Goal: Information Seeking & Learning: Check status

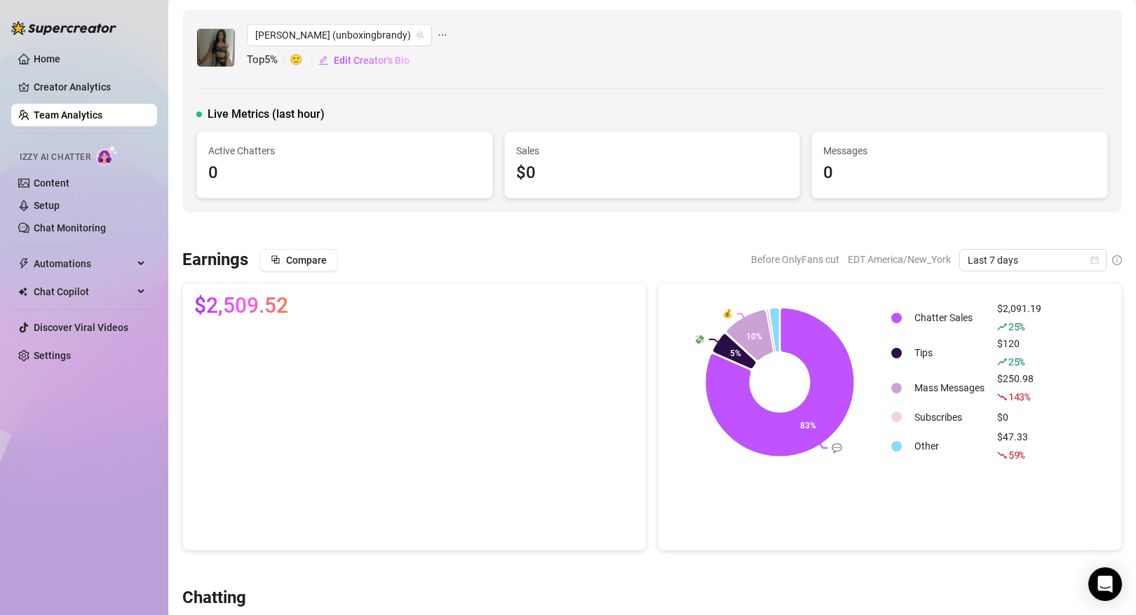
click at [102, 109] on link "Team Analytics" at bounding box center [68, 114] width 69 height 11
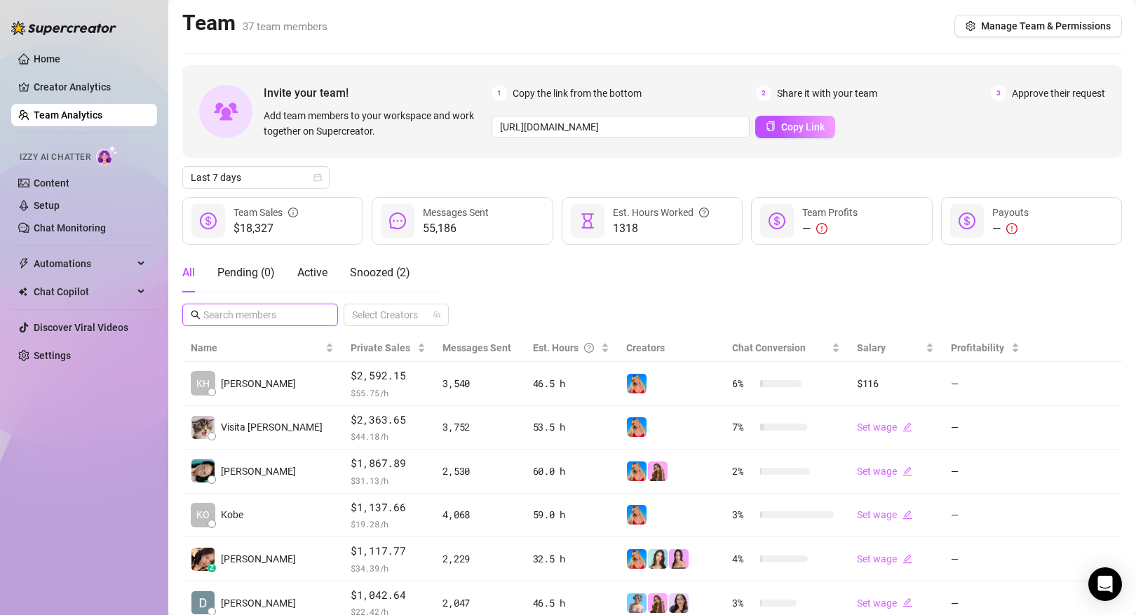
click at [275, 308] on input "text" at bounding box center [260, 314] width 115 height 15
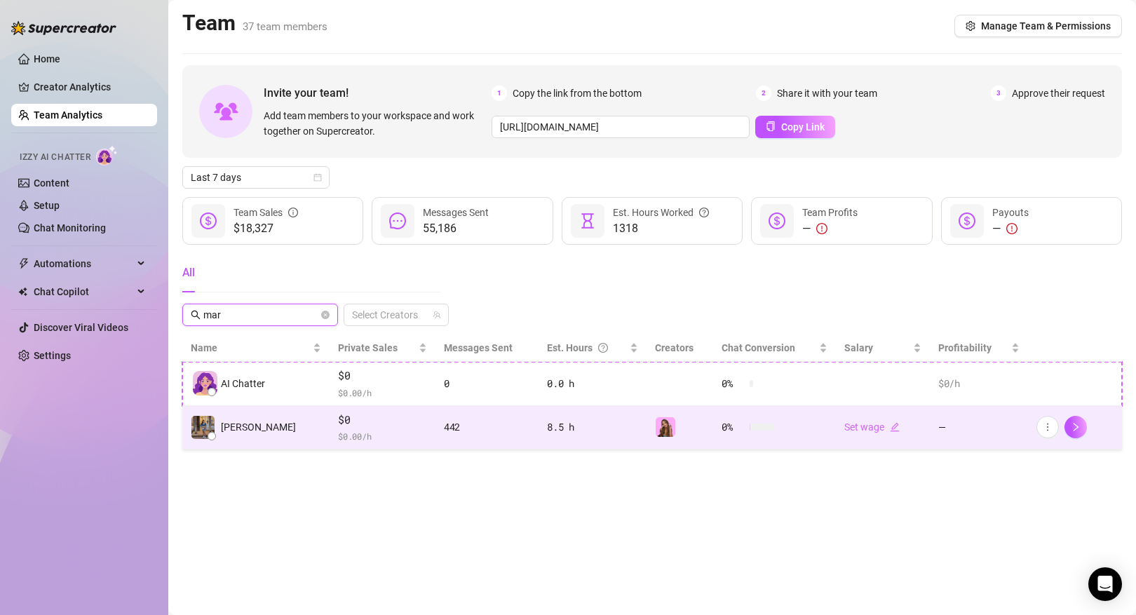
type input "mar"
click at [278, 435] on td "[PERSON_NAME]" at bounding box center [255, 428] width 147 height 44
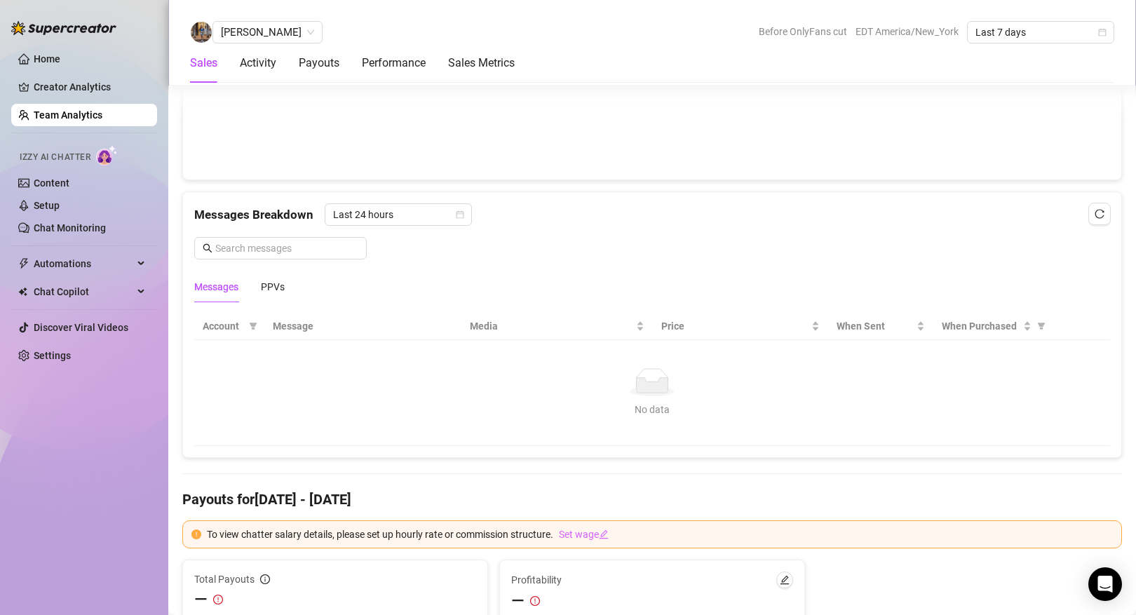
scroll to position [800, 0]
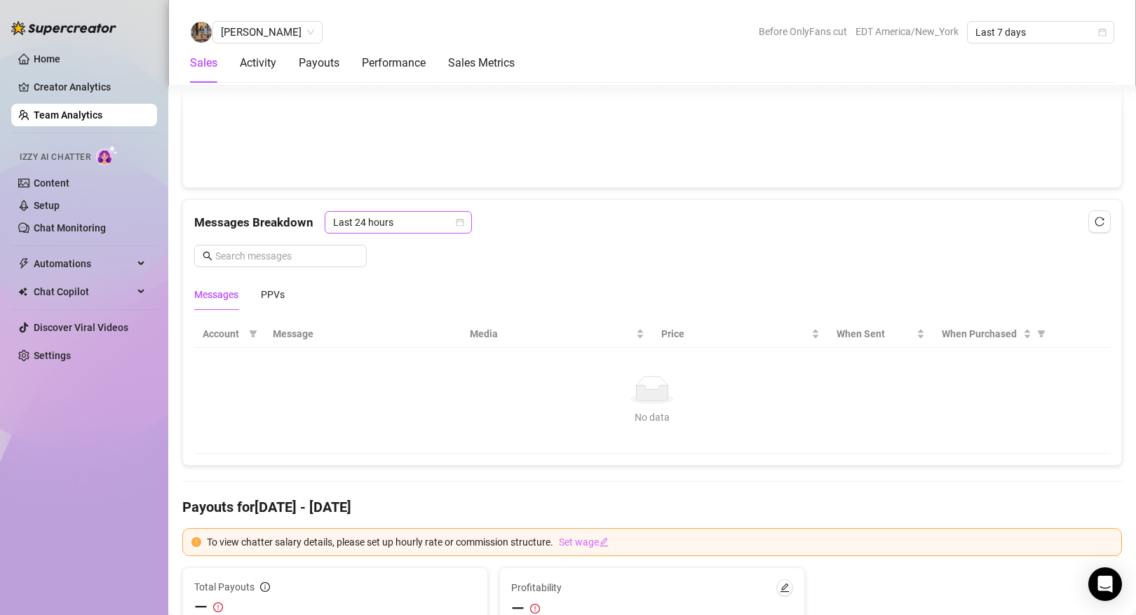
click at [396, 231] on span "Last 24 hours" at bounding box center [398, 222] width 130 height 21
click at [393, 278] on div "Last Week" at bounding box center [396, 272] width 125 height 15
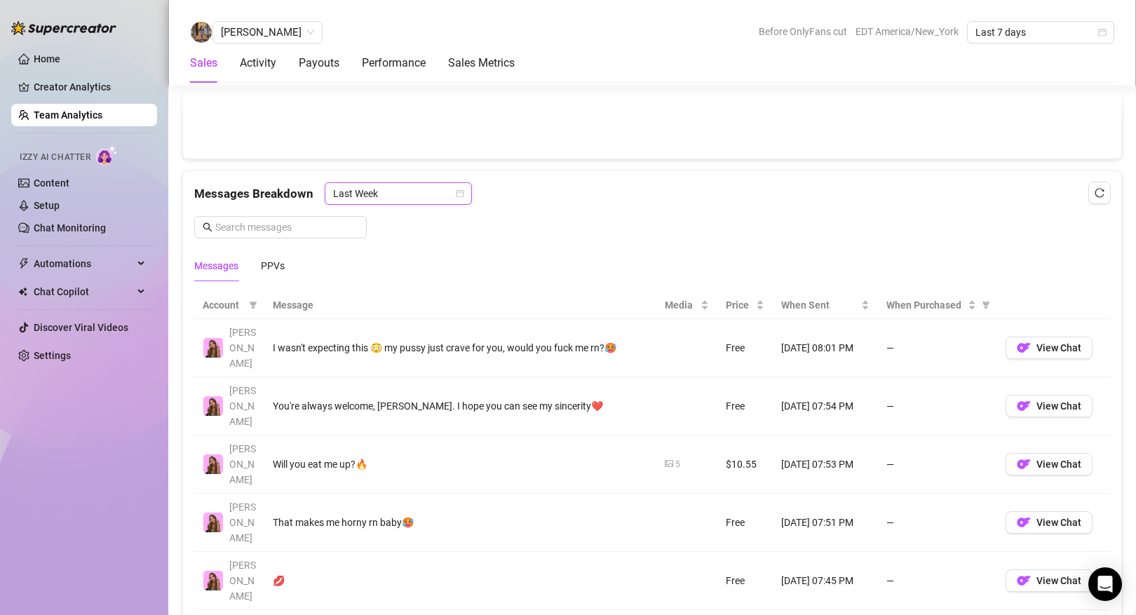
scroll to position [832, 0]
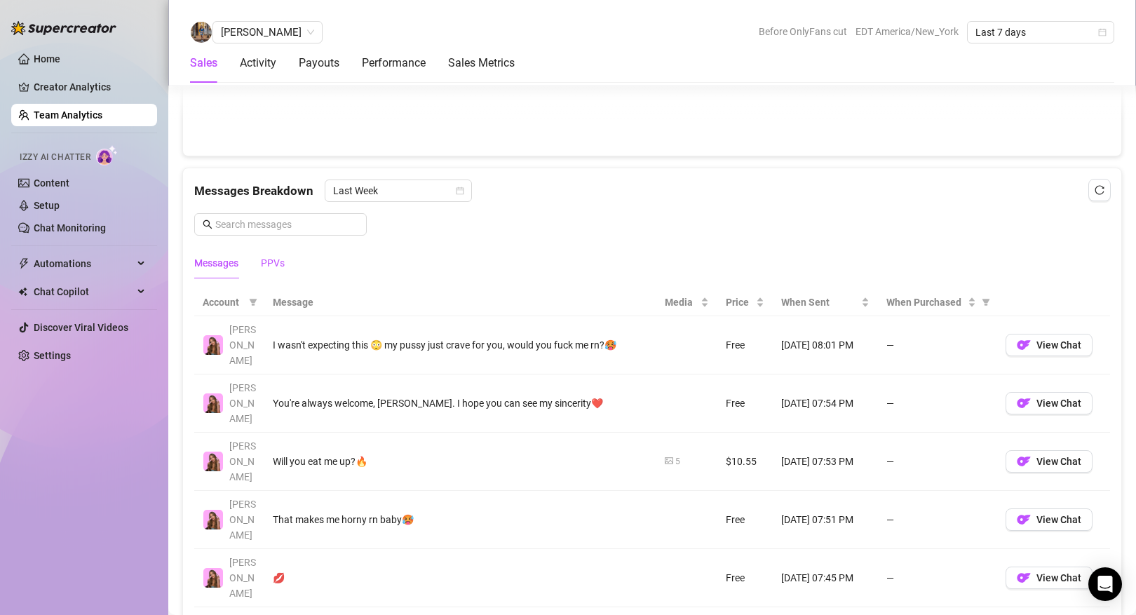
click at [276, 263] on div "PPVs" at bounding box center [273, 262] width 24 height 15
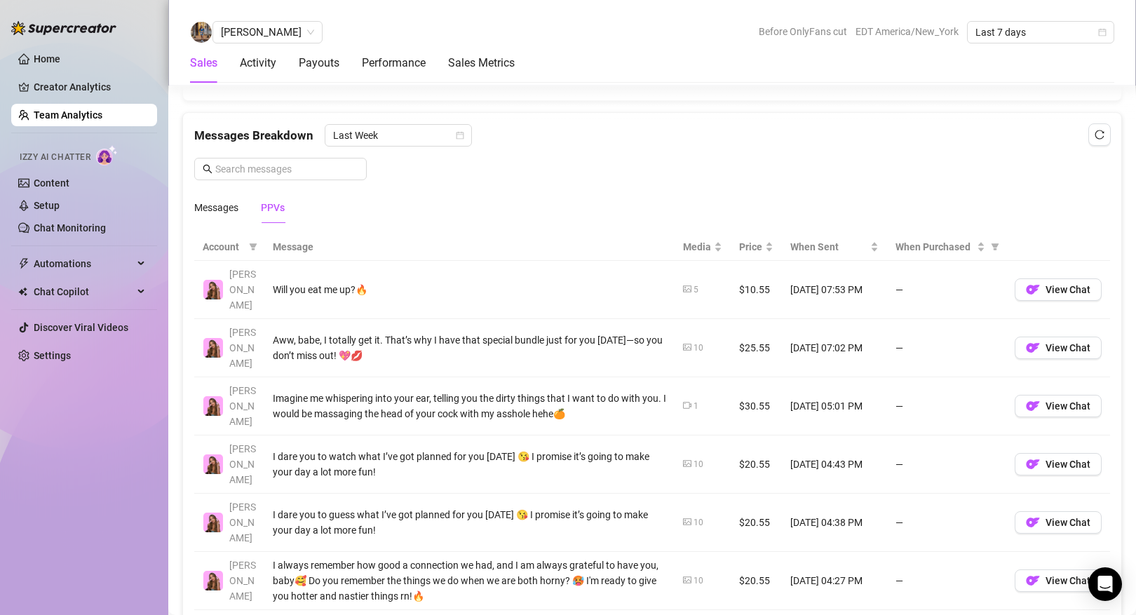
scroll to position [583, 0]
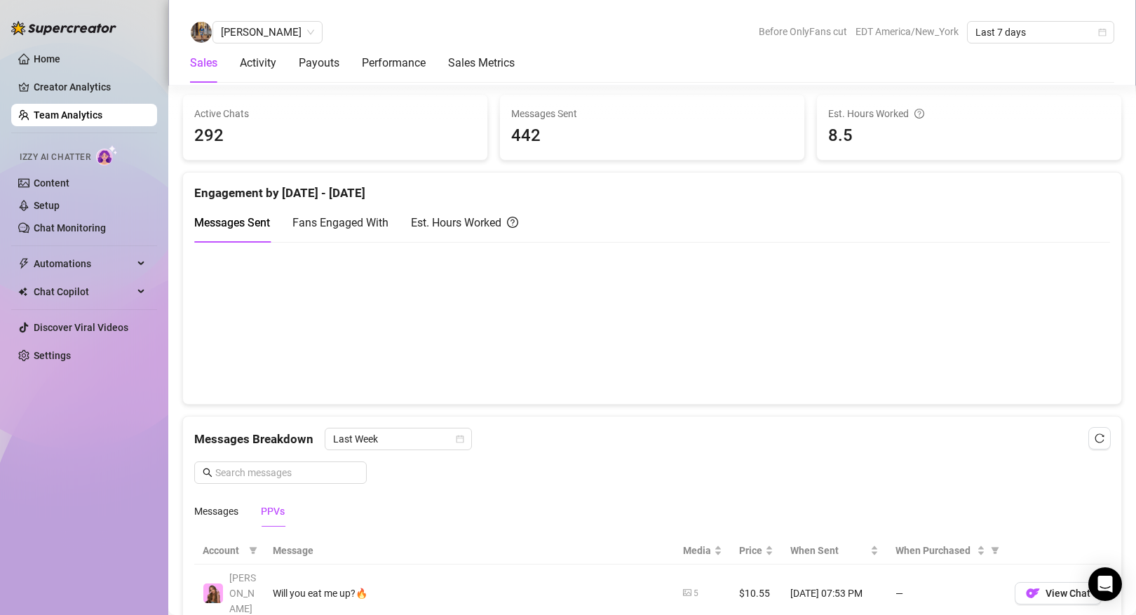
click at [102, 114] on link "Team Analytics" at bounding box center [68, 114] width 69 height 11
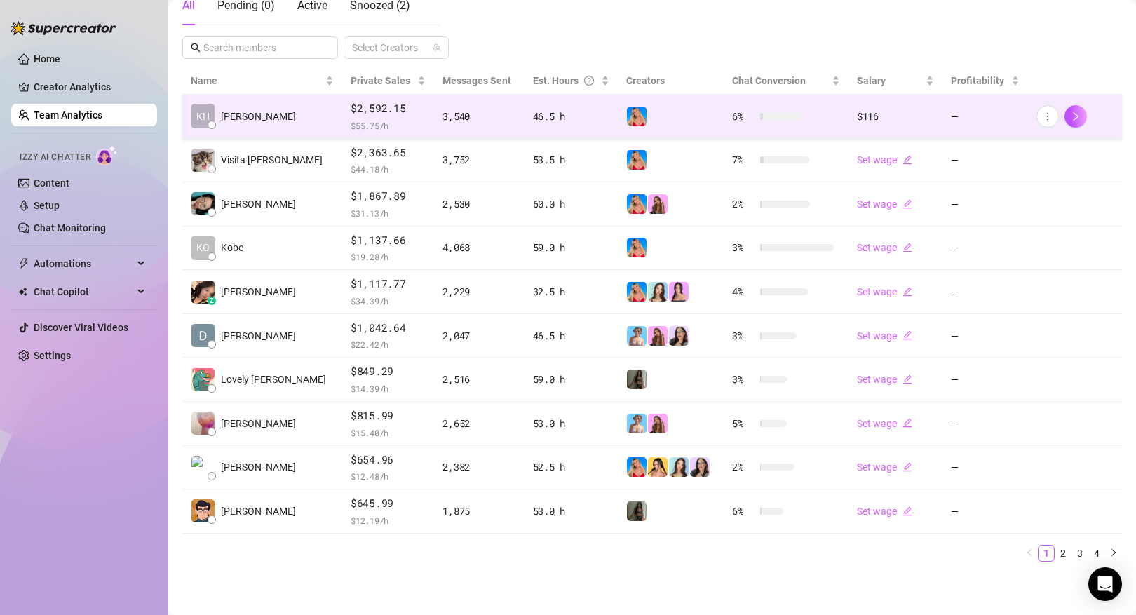
scroll to position [266, 0]
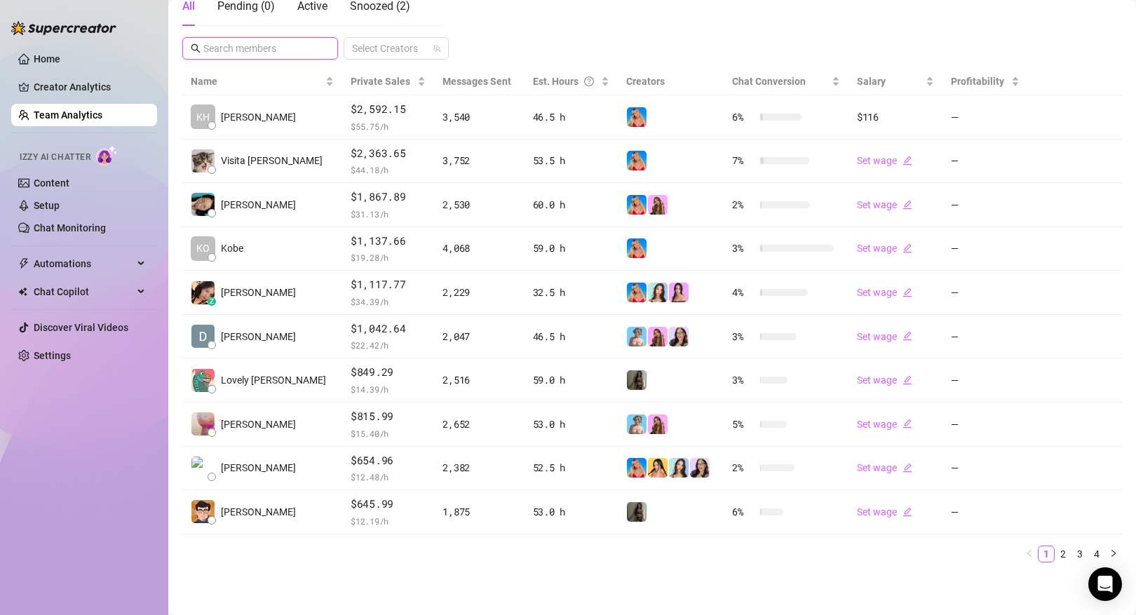
click at [257, 46] on input "text" at bounding box center [260, 48] width 115 height 15
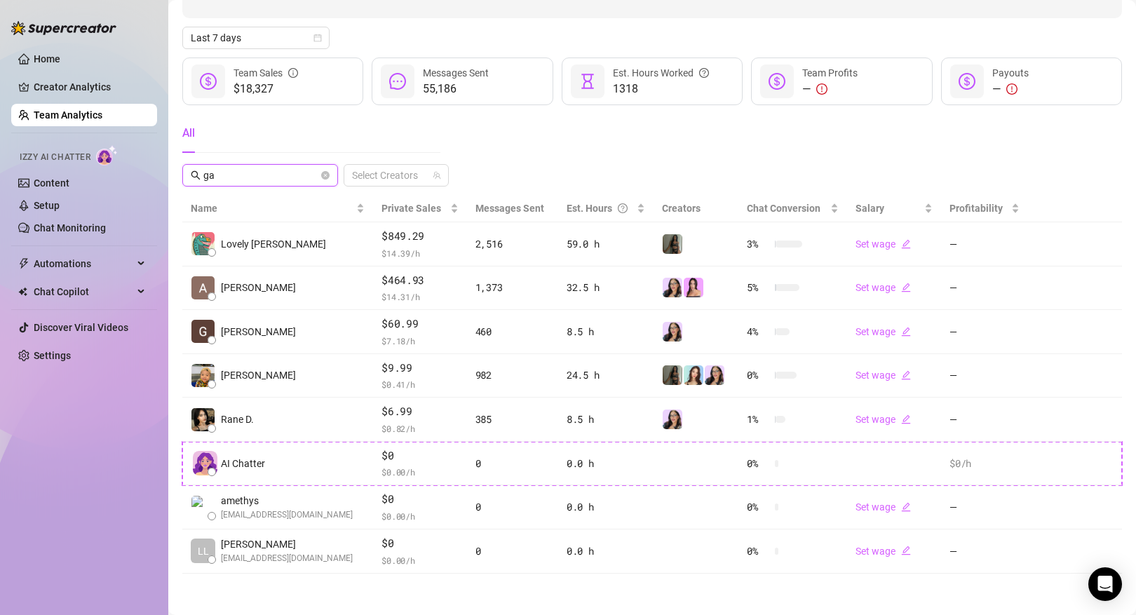
scroll to position [0, 0]
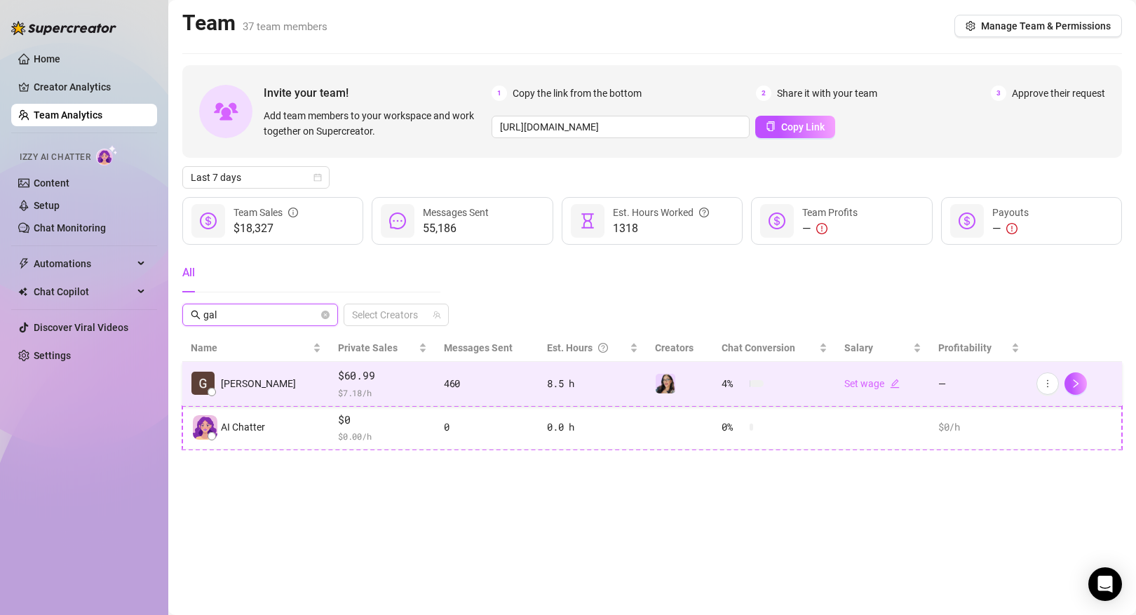
type input "gal"
click at [253, 379] on td "[PERSON_NAME]" at bounding box center [255, 384] width 147 height 44
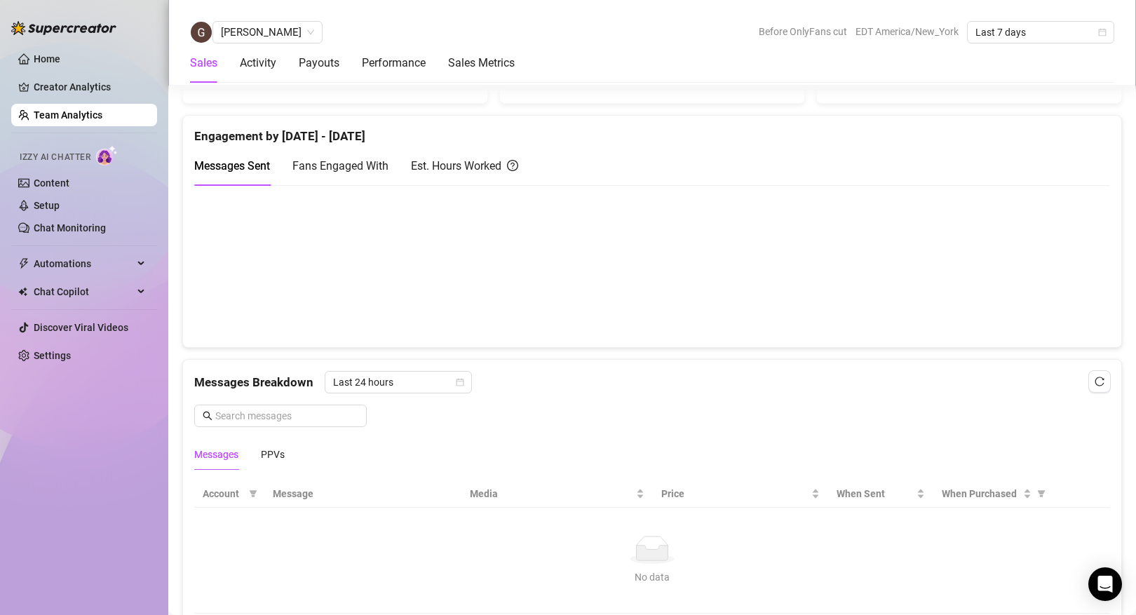
scroll to position [783, 0]
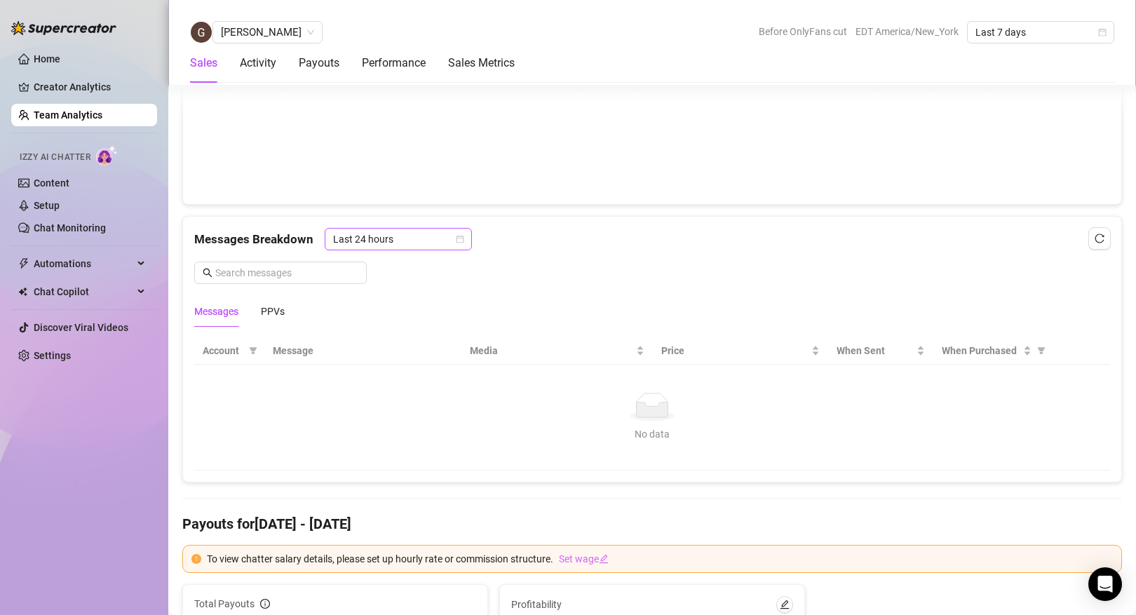
click at [418, 245] on span "Last 24 hours" at bounding box center [398, 239] width 130 height 21
click at [407, 286] on div "Last Week" at bounding box center [396, 289] width 125 height 15
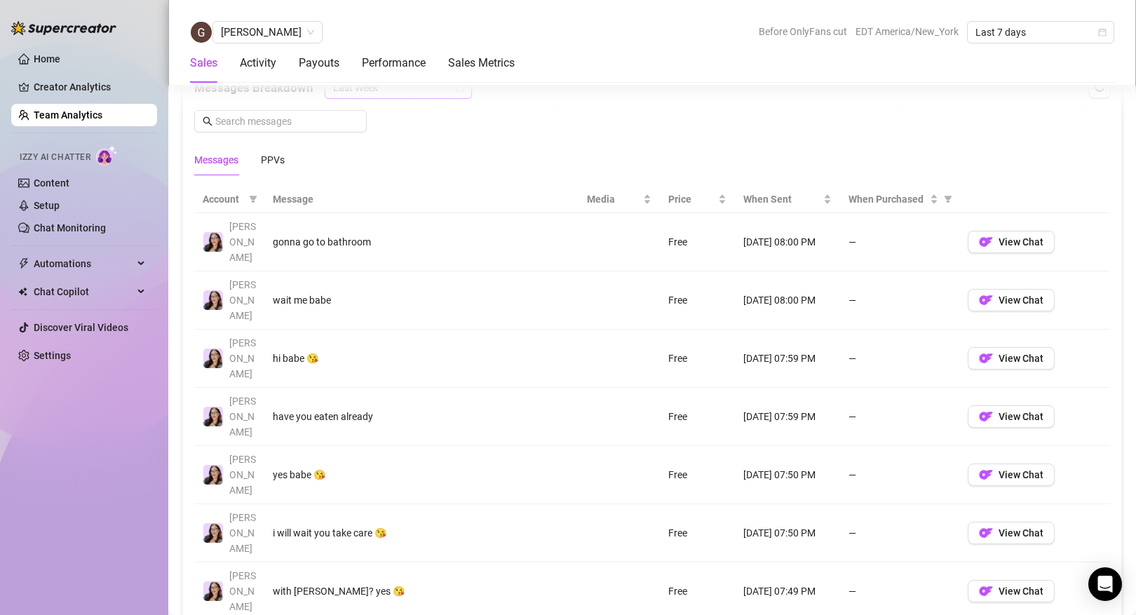
scroll to position [936, 0]
click at [278, 148] on div "PPVs" at bounding box center [273, 158] width 24 height 32
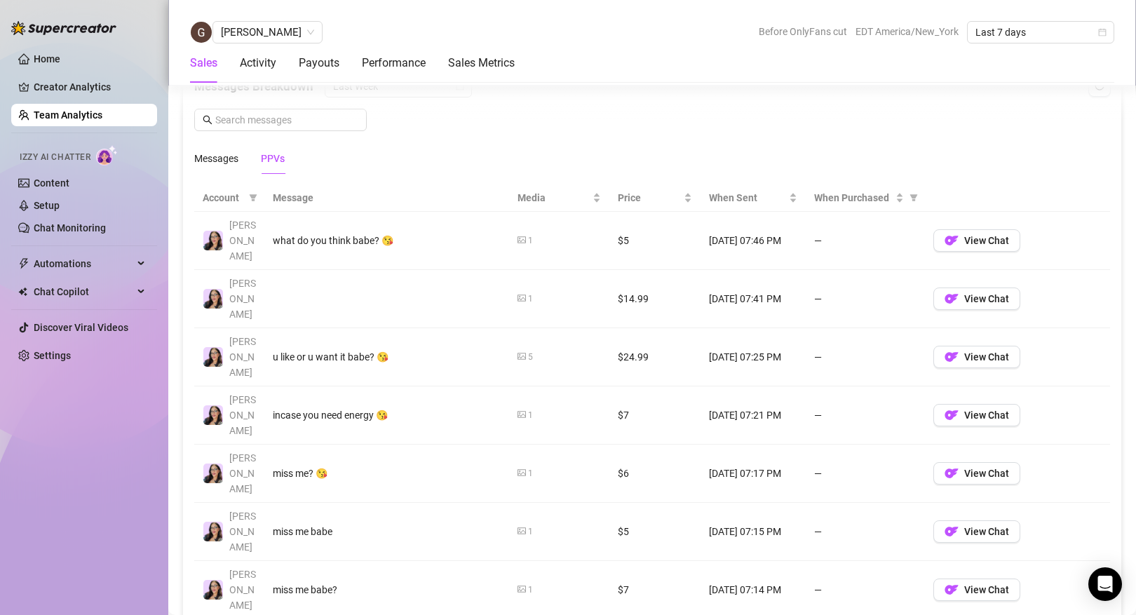
click at [102, 109] on link "Team Analytics" at bounding box center [68, 114] width 69 height 11
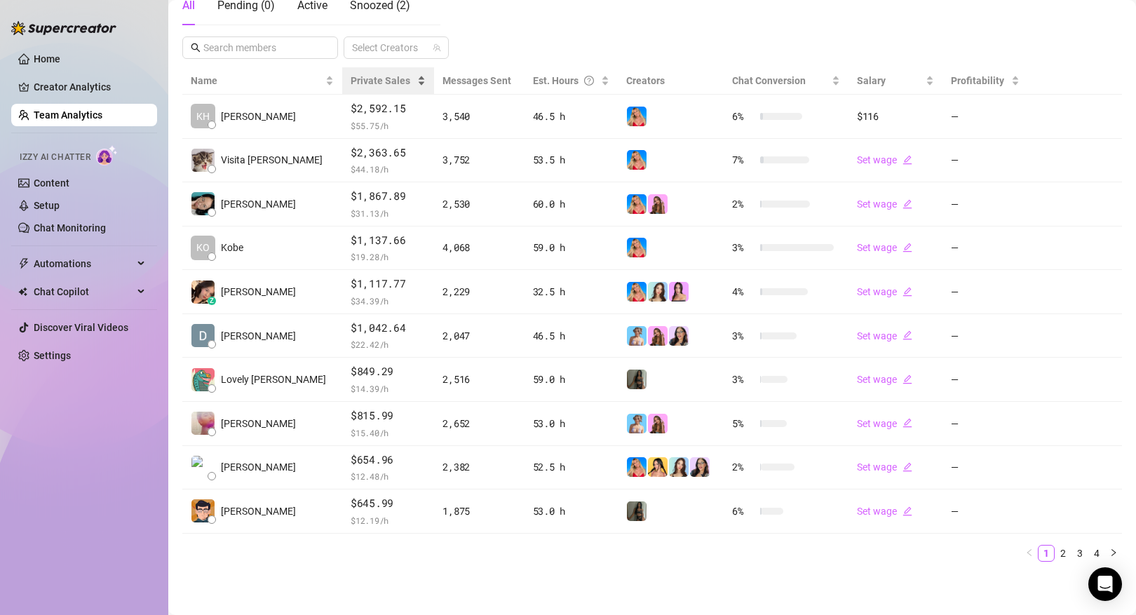
scroll to position [266, 0]
click at [298, 53] on input "text" at bounding box center [260, 48] width 115 height 15
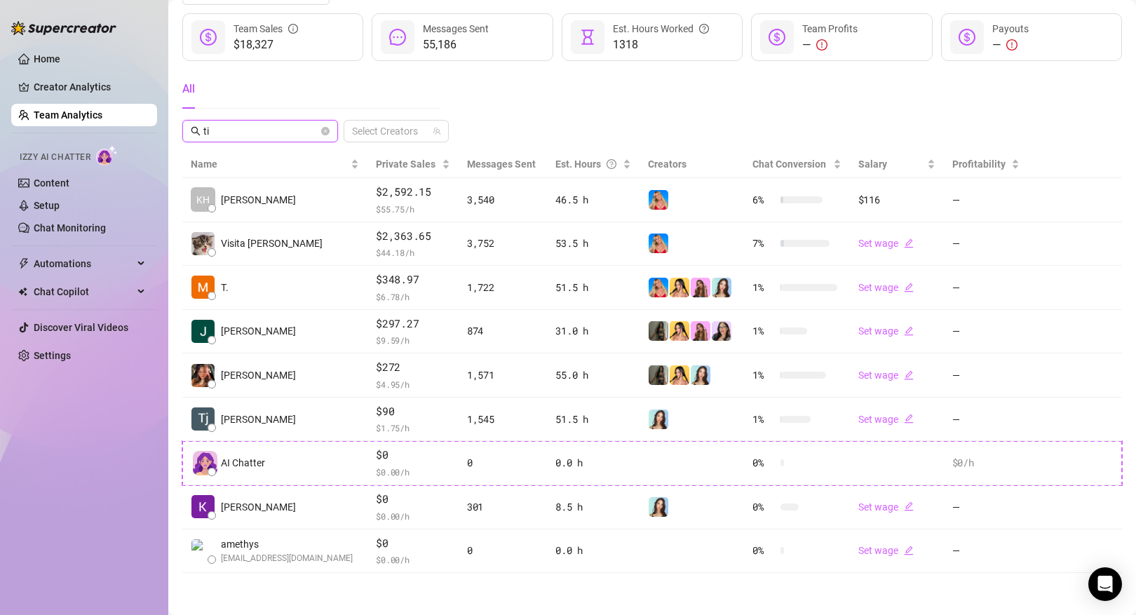
scroll to position [0, 0]
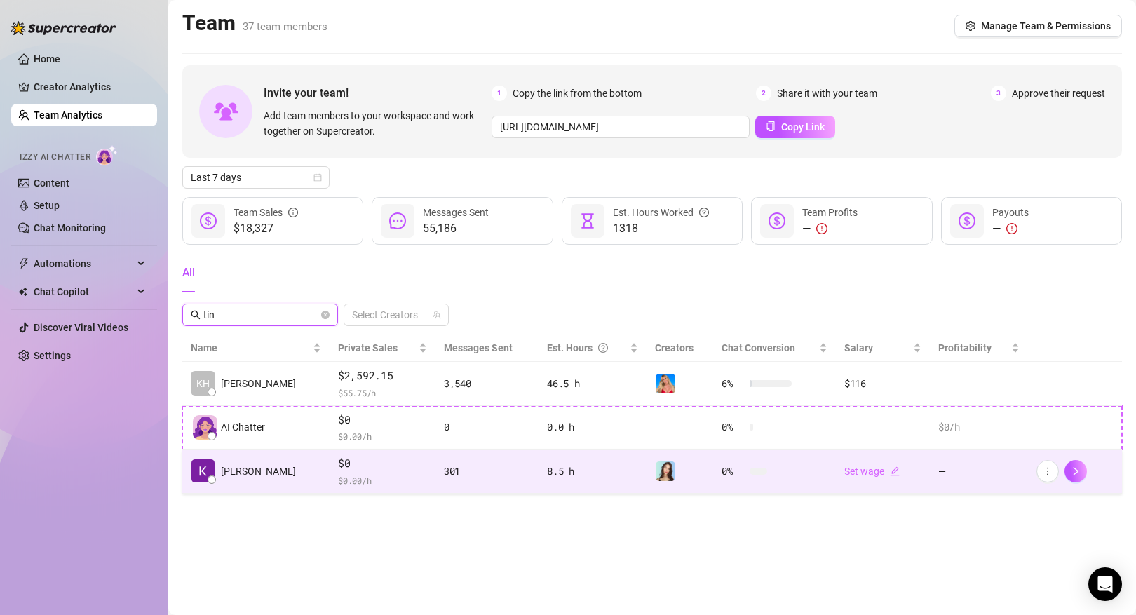
type input "tin"
click at [283, 470] on td "[PERSON_NAME]" at bounding box center [255, 471] width 147 height 44
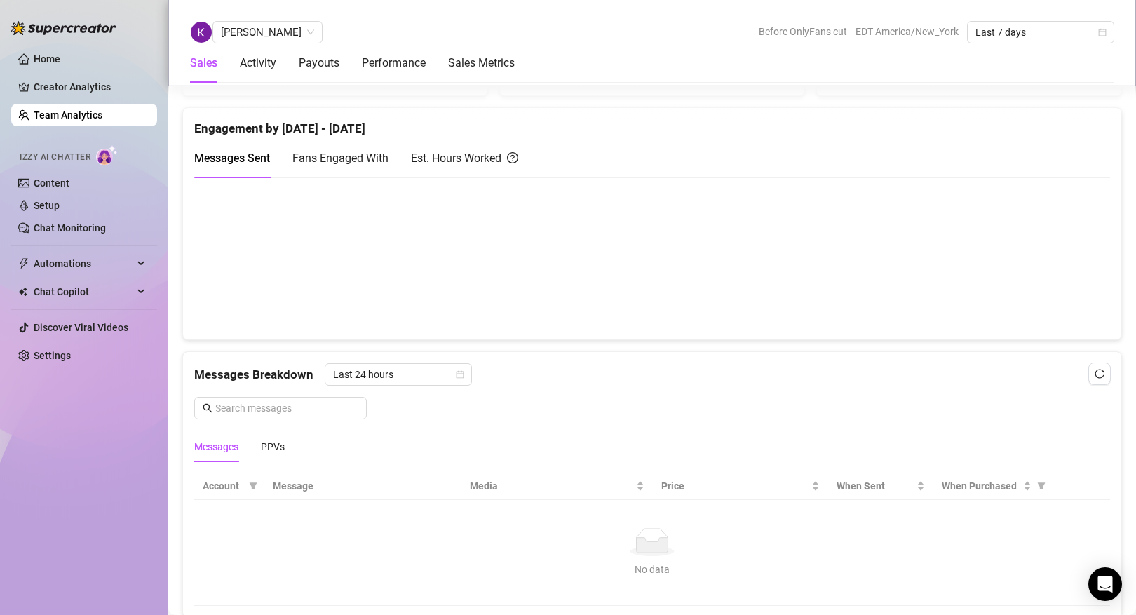
scroll to position [828, 0]
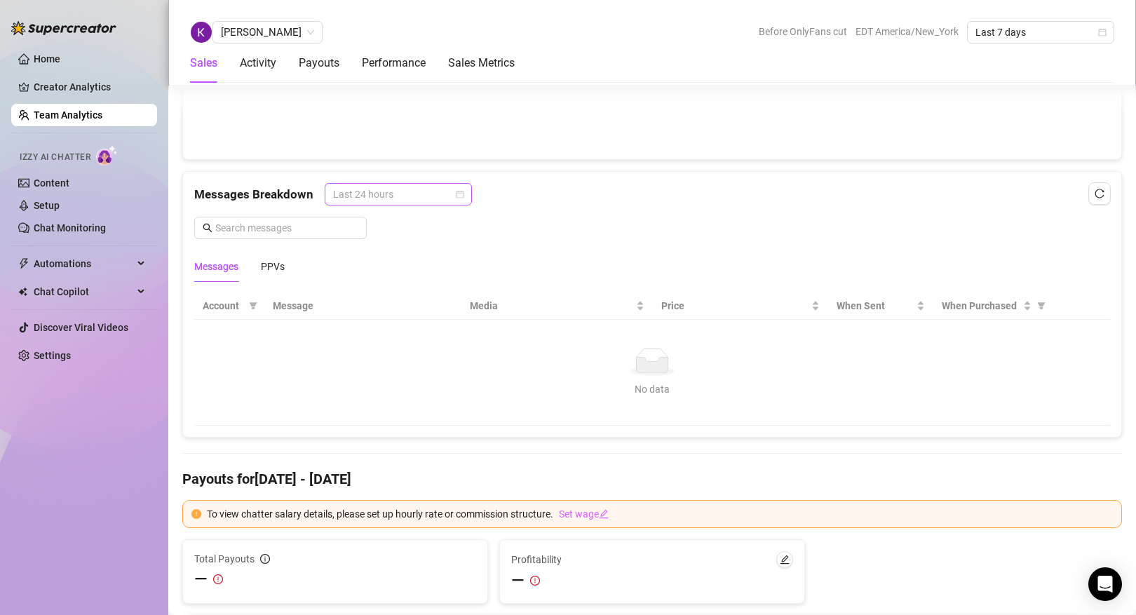
click at [412, 199] on span "Last 24 hours" at bounding box center [398, 194] width 130 height 21
click at [407, 238] on div "Last Week" at bounding box center [396, 244] width 125 height 15
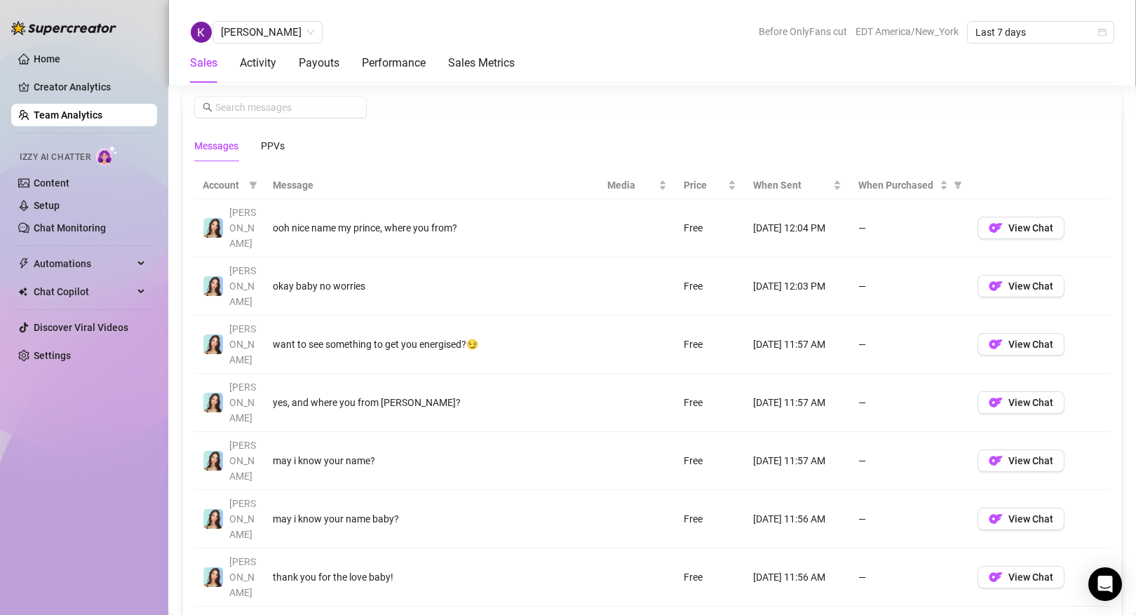
scroll to position [958, 0]
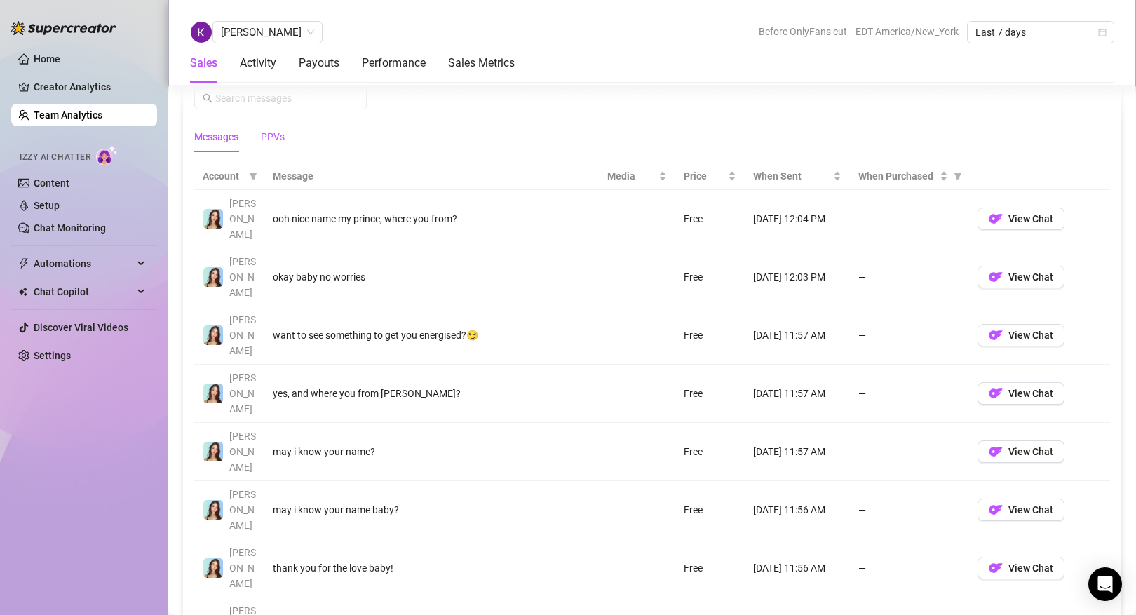
click at [273, 140] on div "PPVs" at bounding box center [273, 136] width 24 height 15
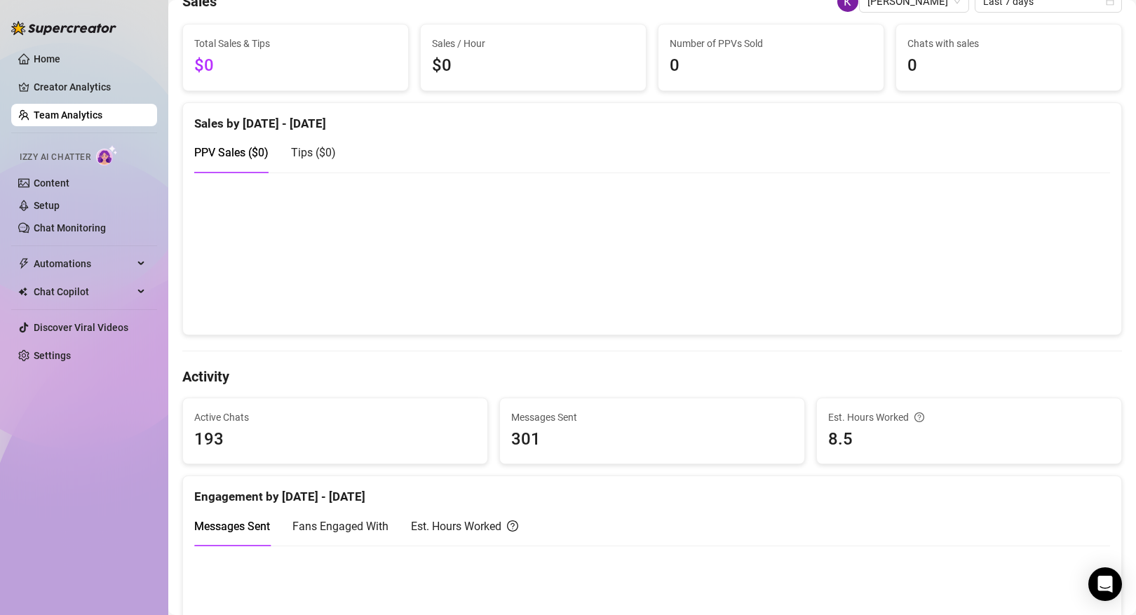
scroll to position [0, 0]
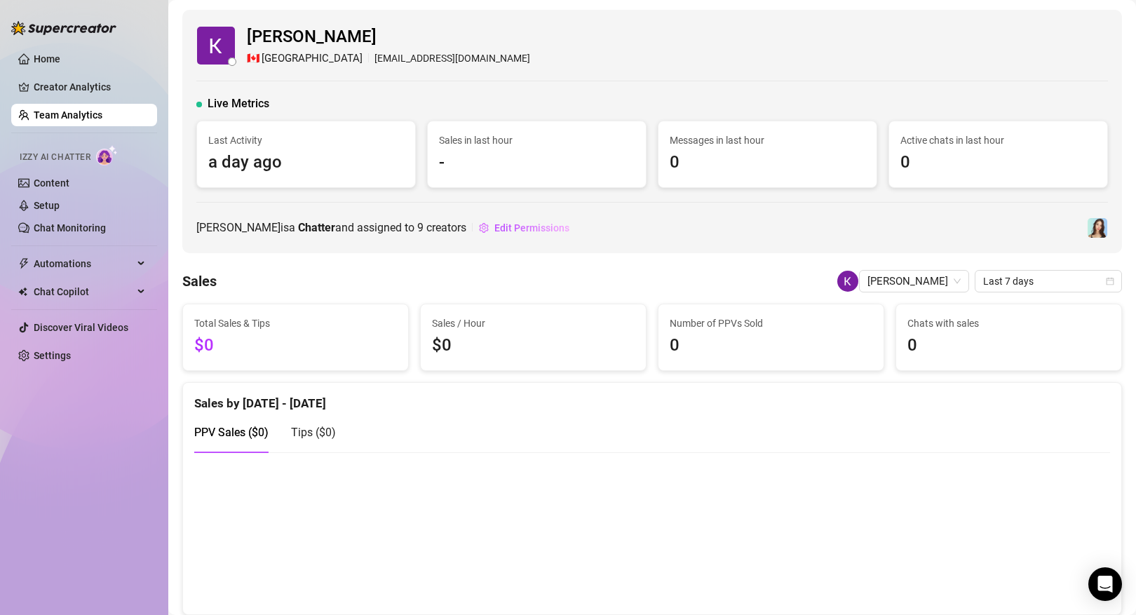
click at [102, 116] on link "Team Analytics" at bounding box center [68, 114] width 69 height 11
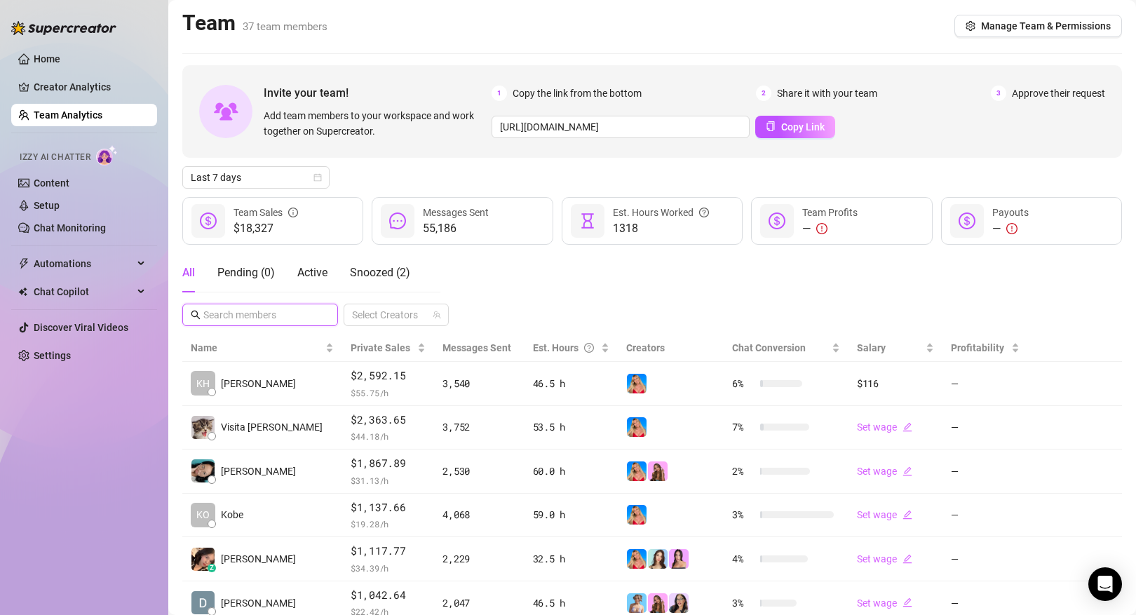
click at [251, 310] on input "text" at bounding box center [260, 314] width 115 height 15
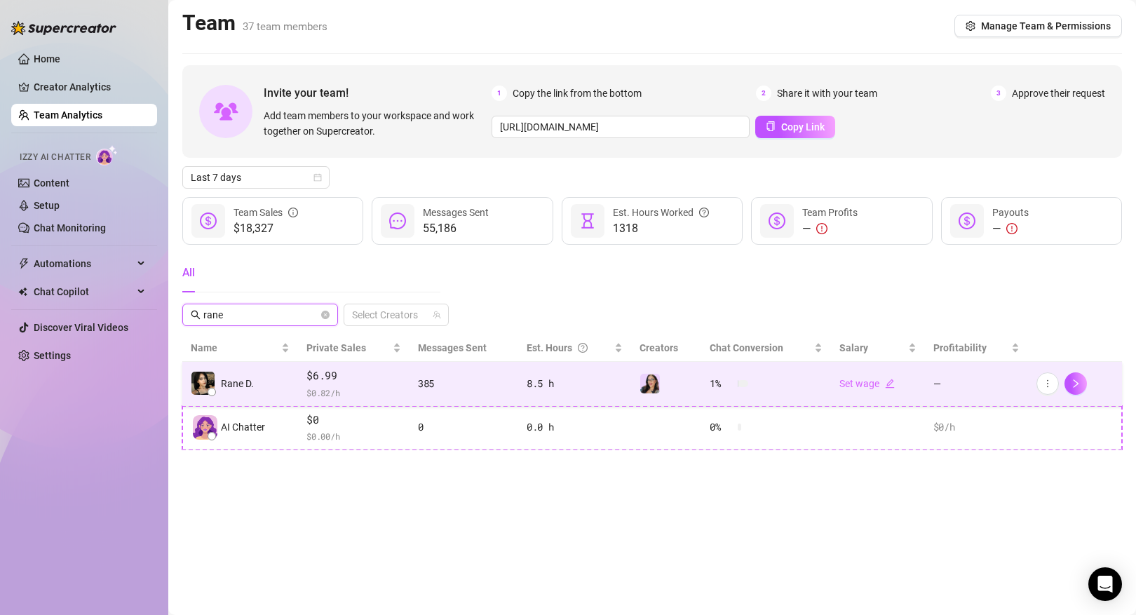
type input "rane"
click at [248, 391] on div "Rane D." at bounding box center [222, 383] width 63 height 25
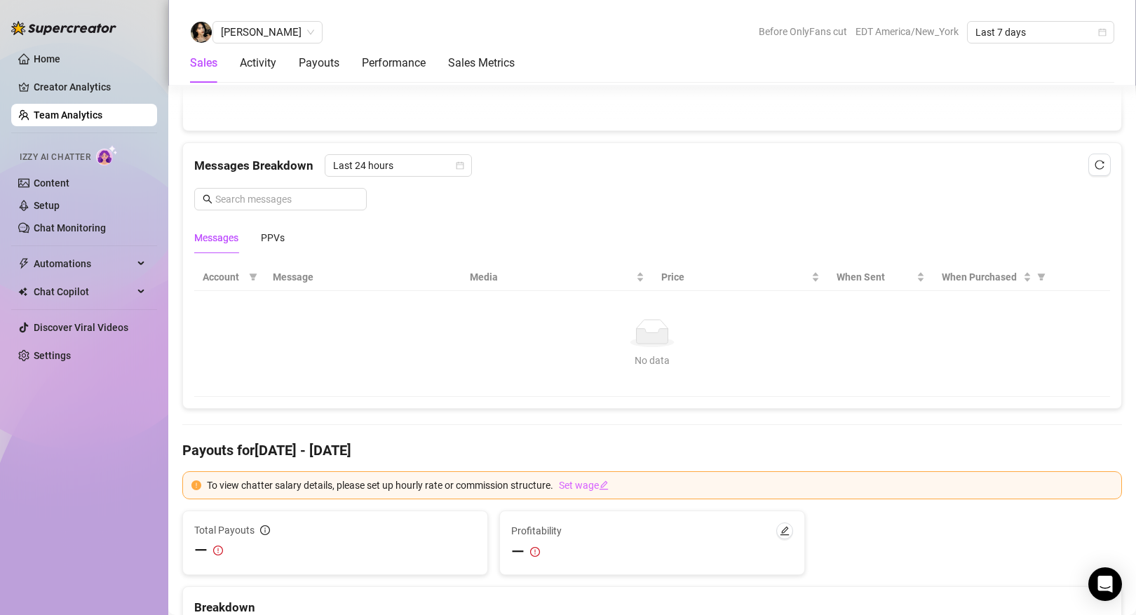
scroll to position [882, 0]
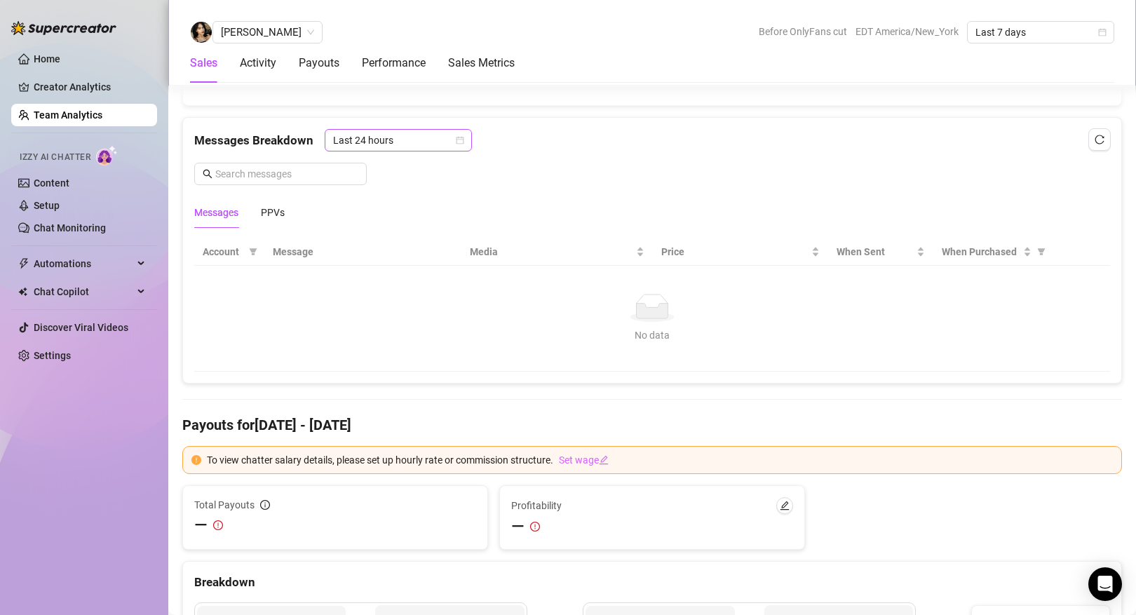
click at [426, 145] on span "Last 24 hours" at bounding box center [398, 140] width 130 height 21
click at [420, 184] on div "Last Week" at bounding box center [396, 190] width 125 height 15
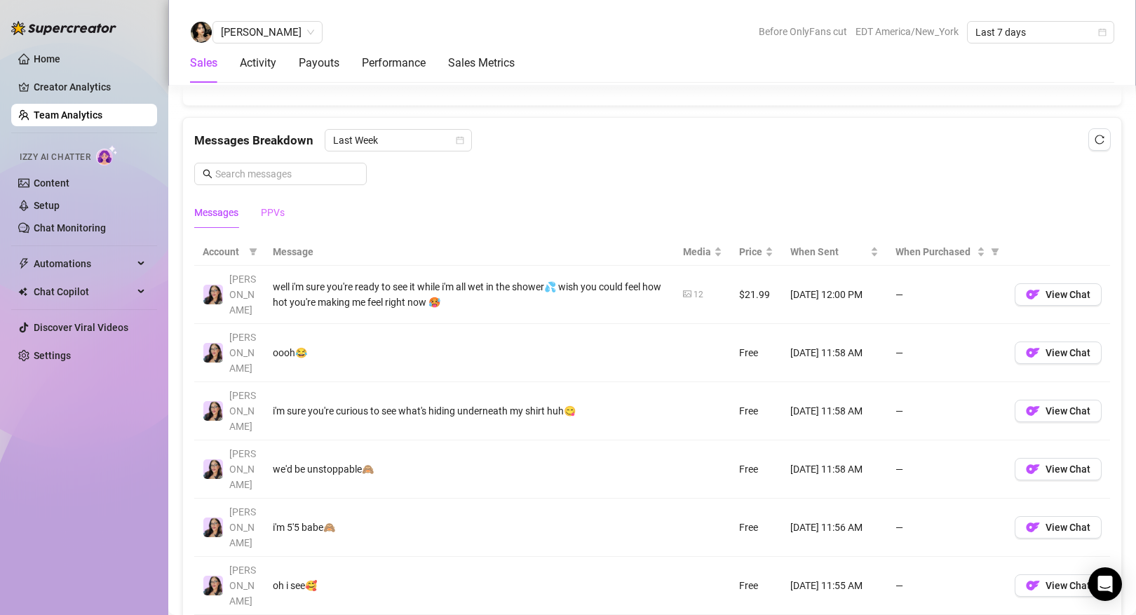
click at [273, 221] on div "PPVs" at bounding box center [273, 212] width 24 height 32
